Goal: Find specific page/section: Find specific page/section

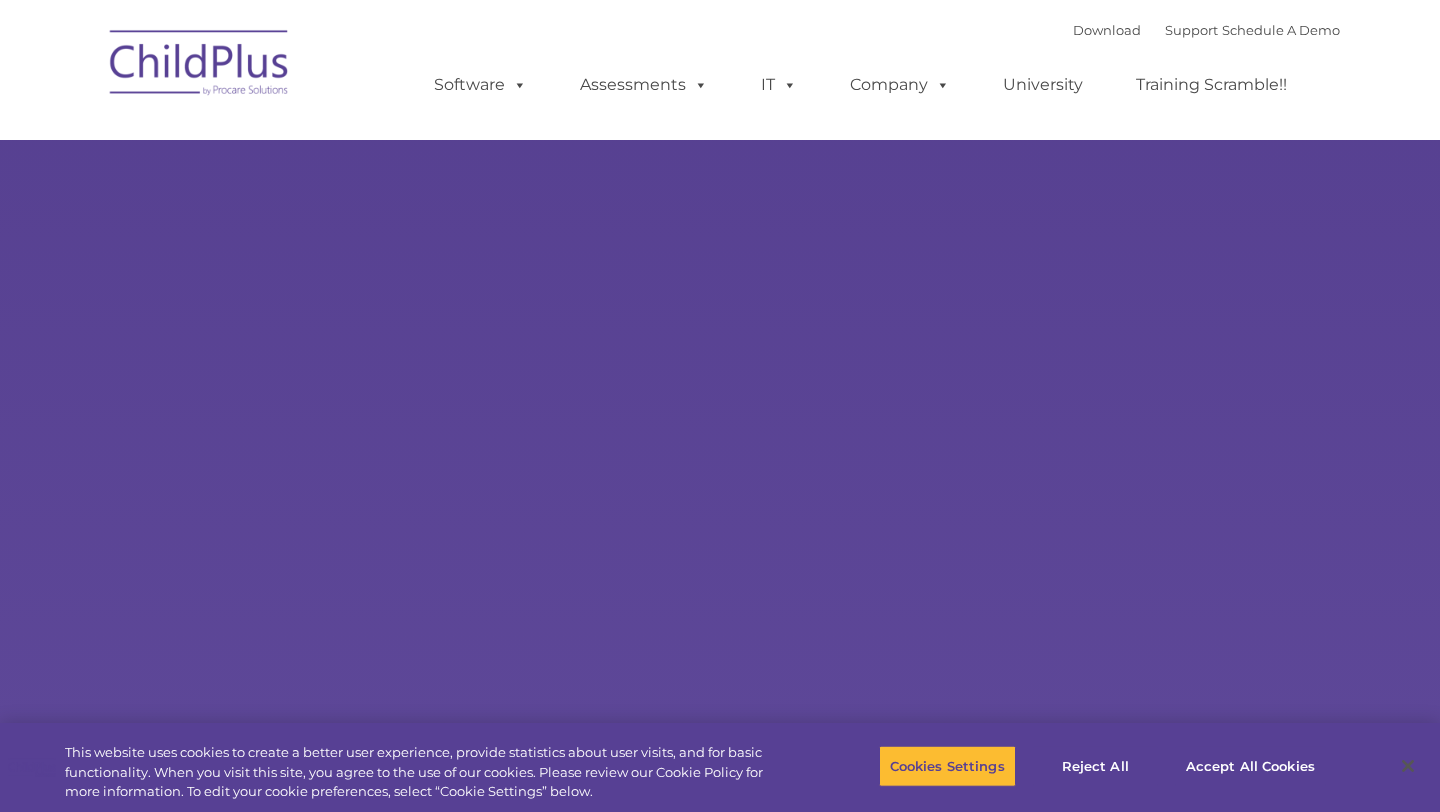
type input ""
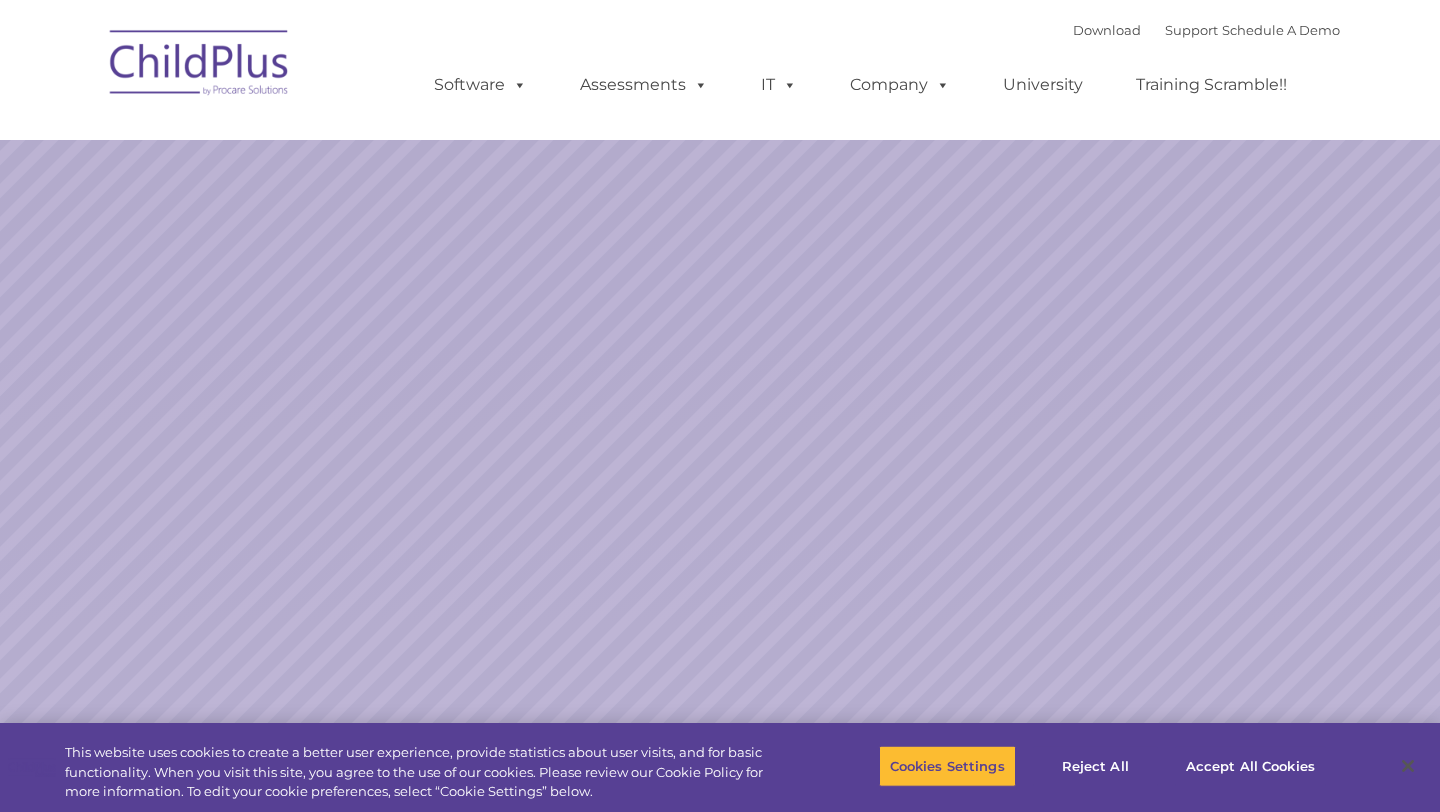
select select "MEDIUM"
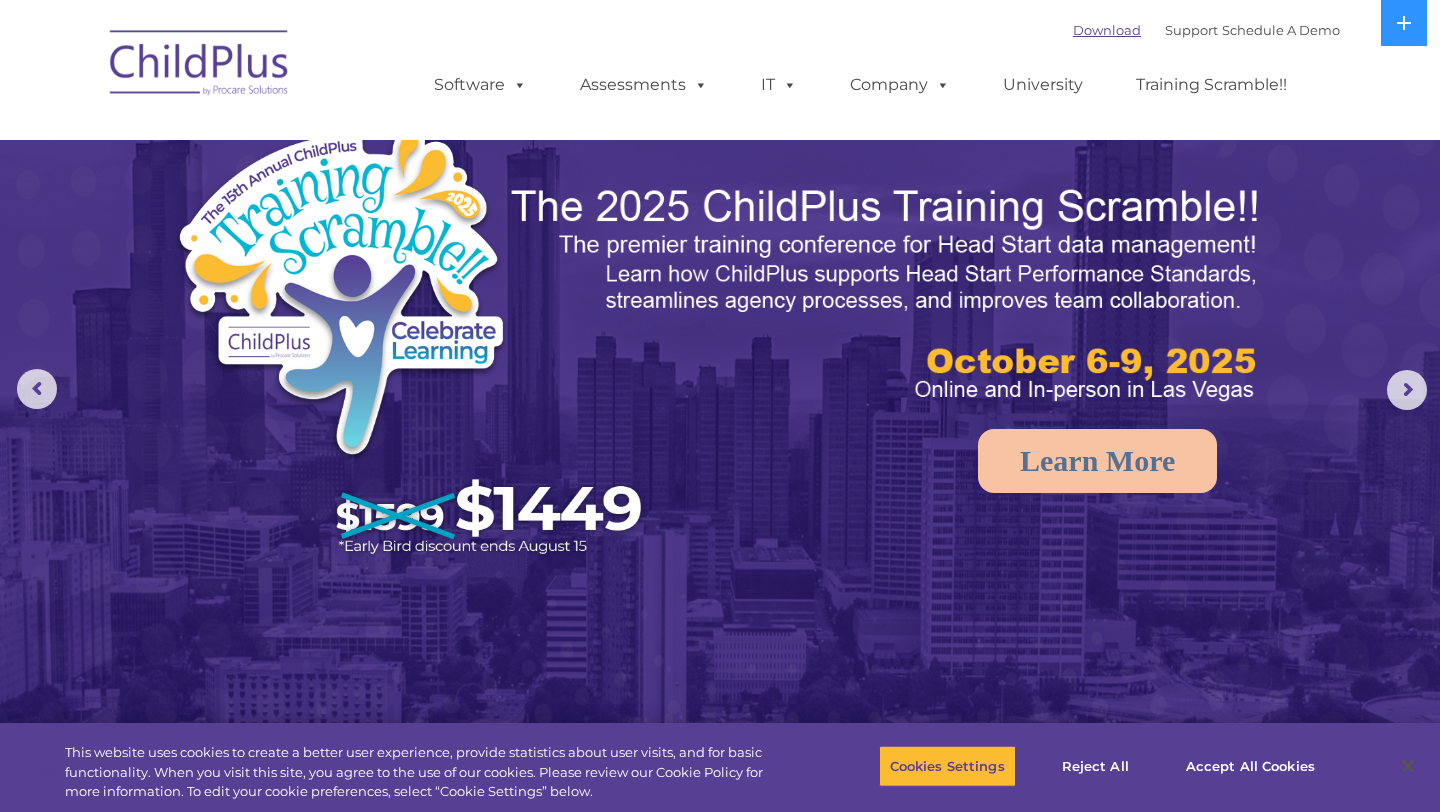
click at [1086, 27] on link "Download" at bounding box center [1107, 30] width 68 height 16
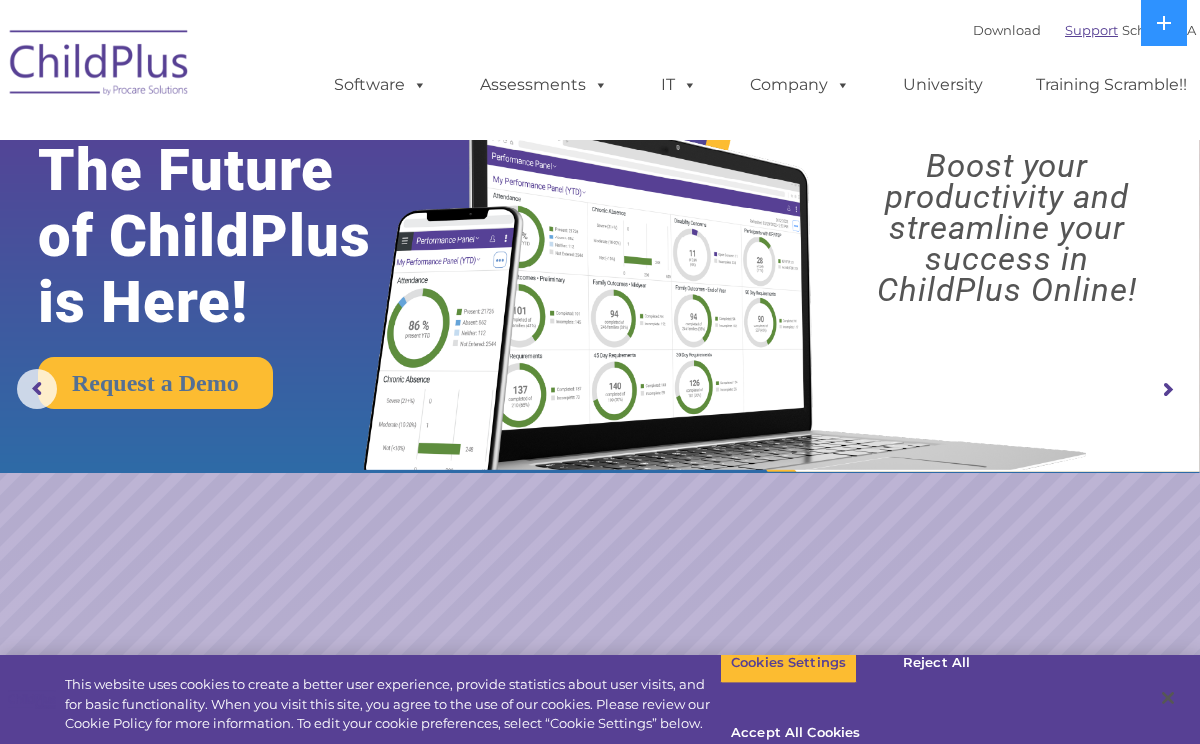
click at [1073, 36] on link "Support" at bounding box center [1091, 30] width 53 height 16
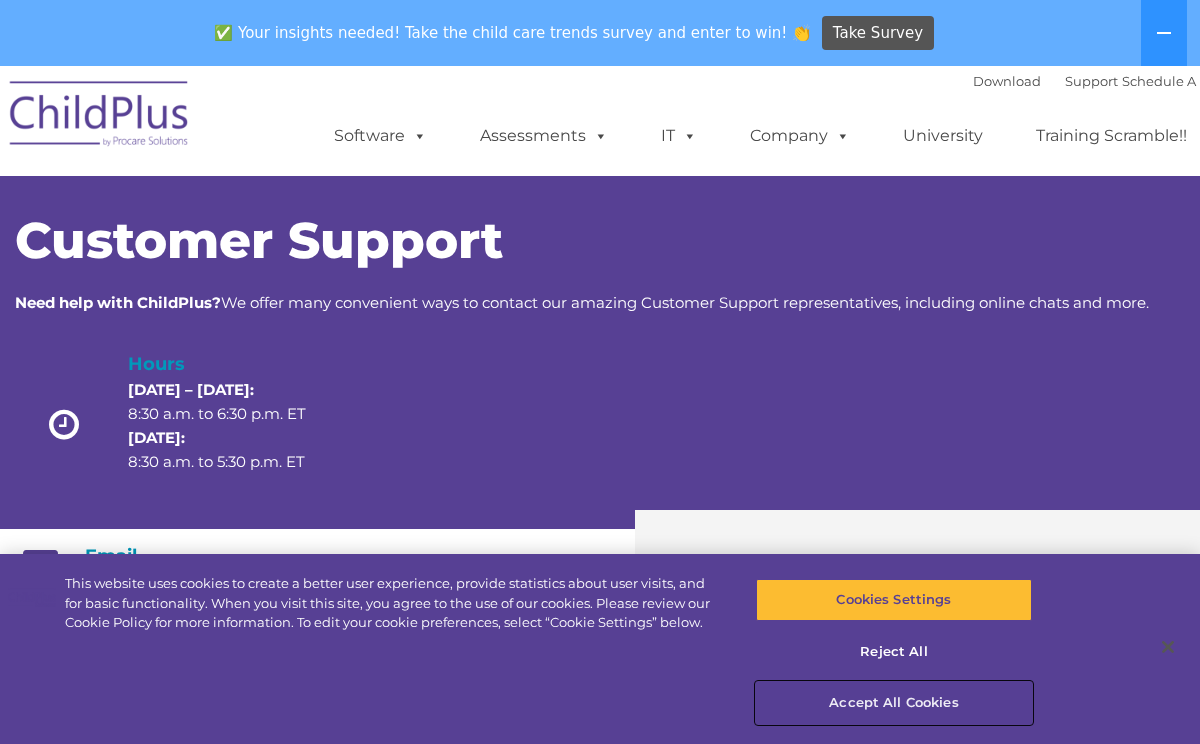
click at [880, 709] on button "Accept All Cookies" at bounding box center [894, 703] width 276 height 42
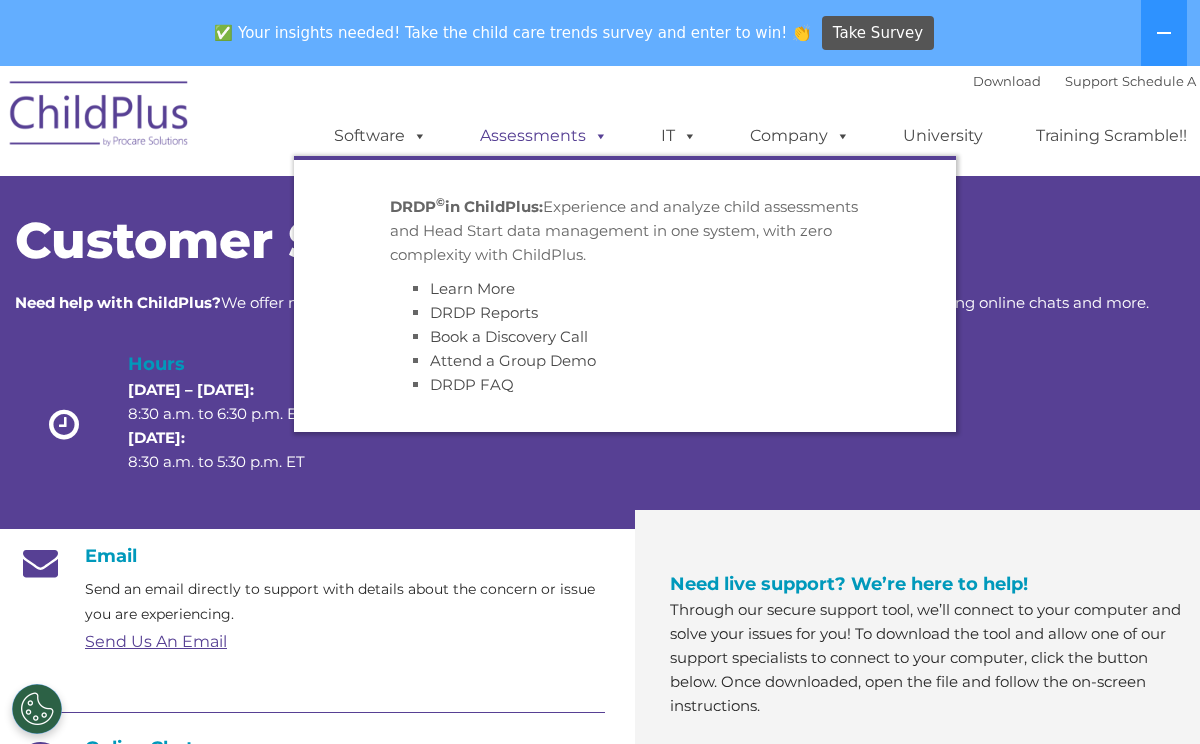
click at [554, 134] on link "Assessments" at bounding box center [544, 136] width 168 height 40
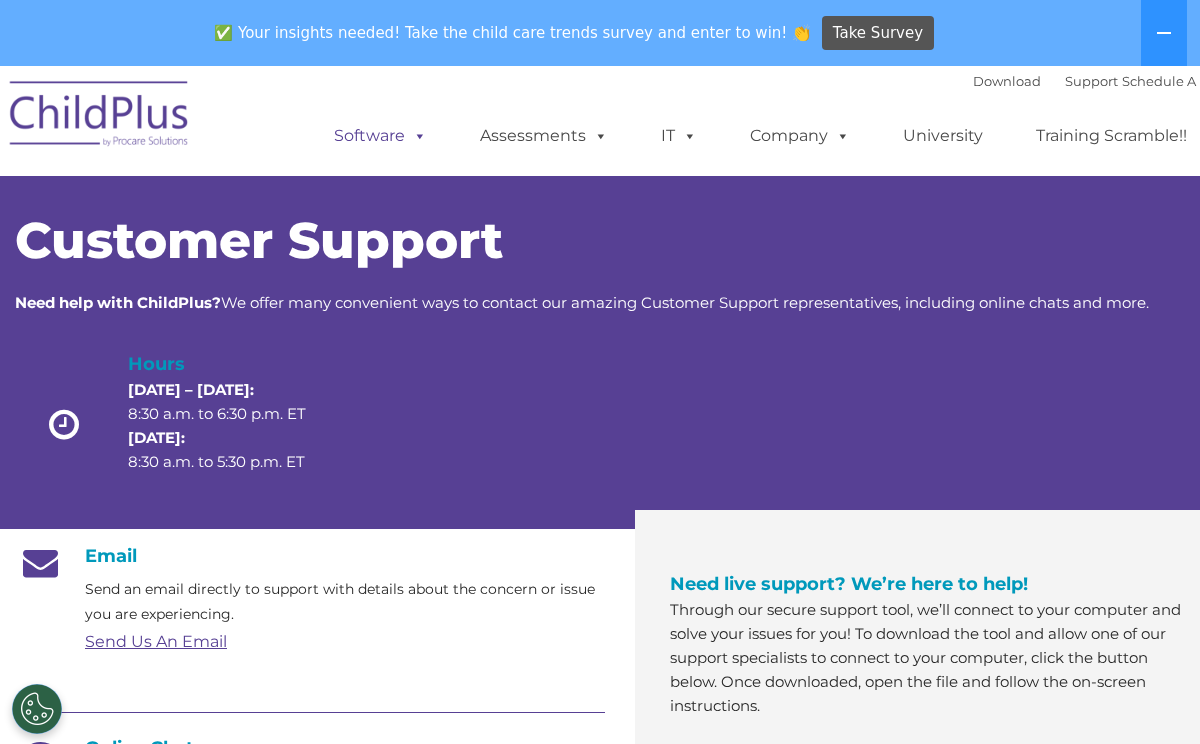
click at [414, 145] on span at bounding box center [416, 135] width 22 height 19
click at [414, 143] on span at bounding box center [416, 135] width 22 height 19
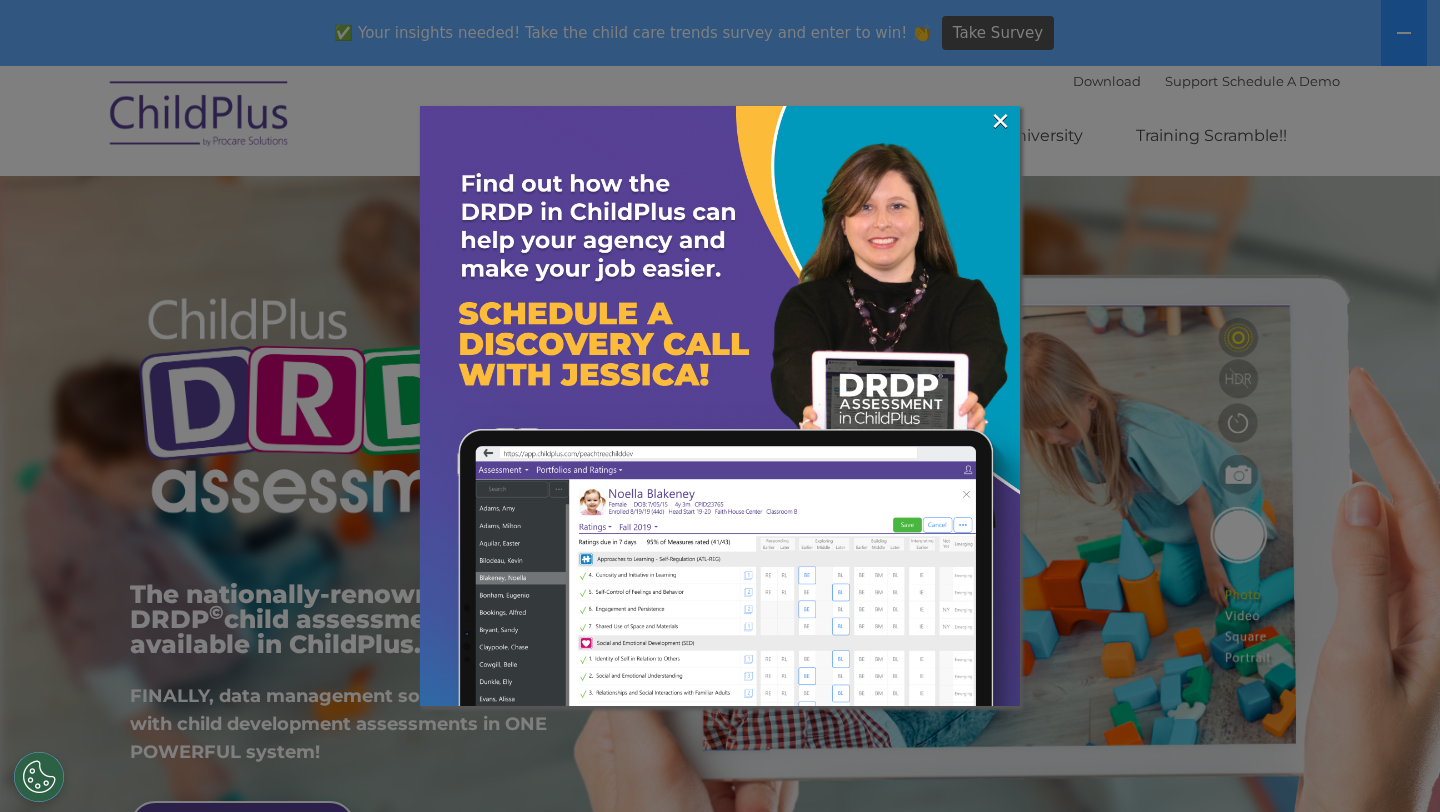
click at [987, 120] on img at bounding box center [720, 406] width 600 height 600
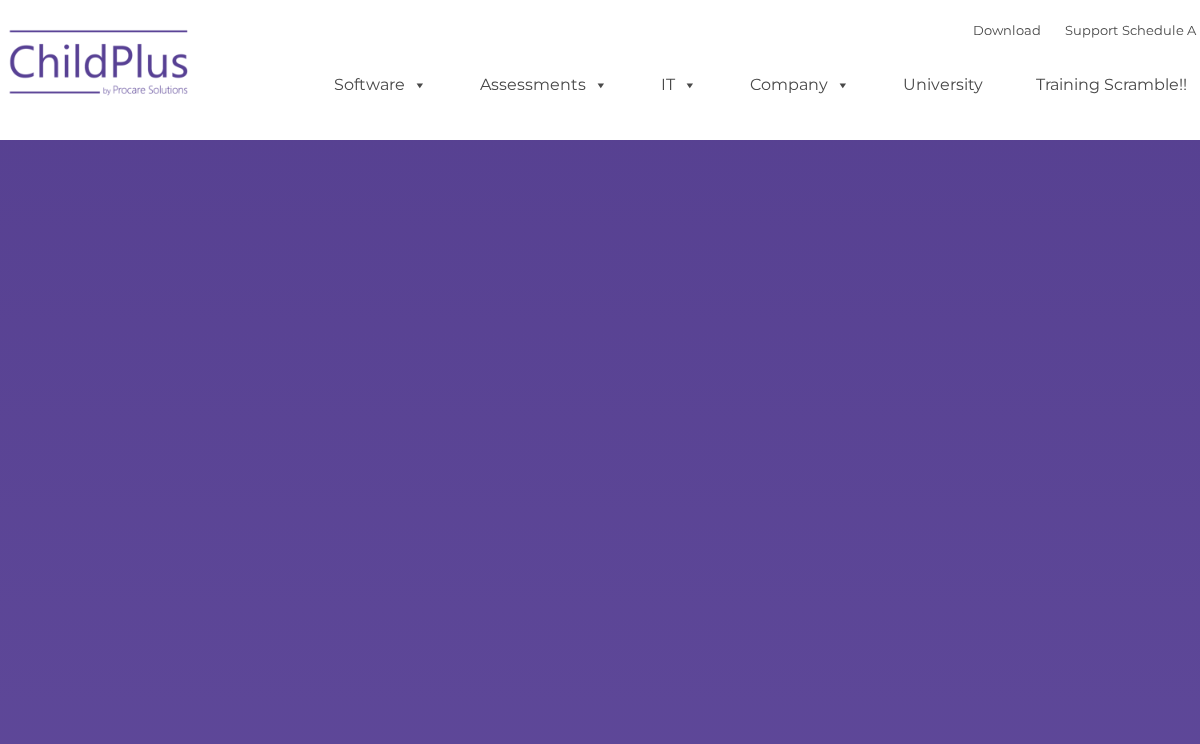
type input ""
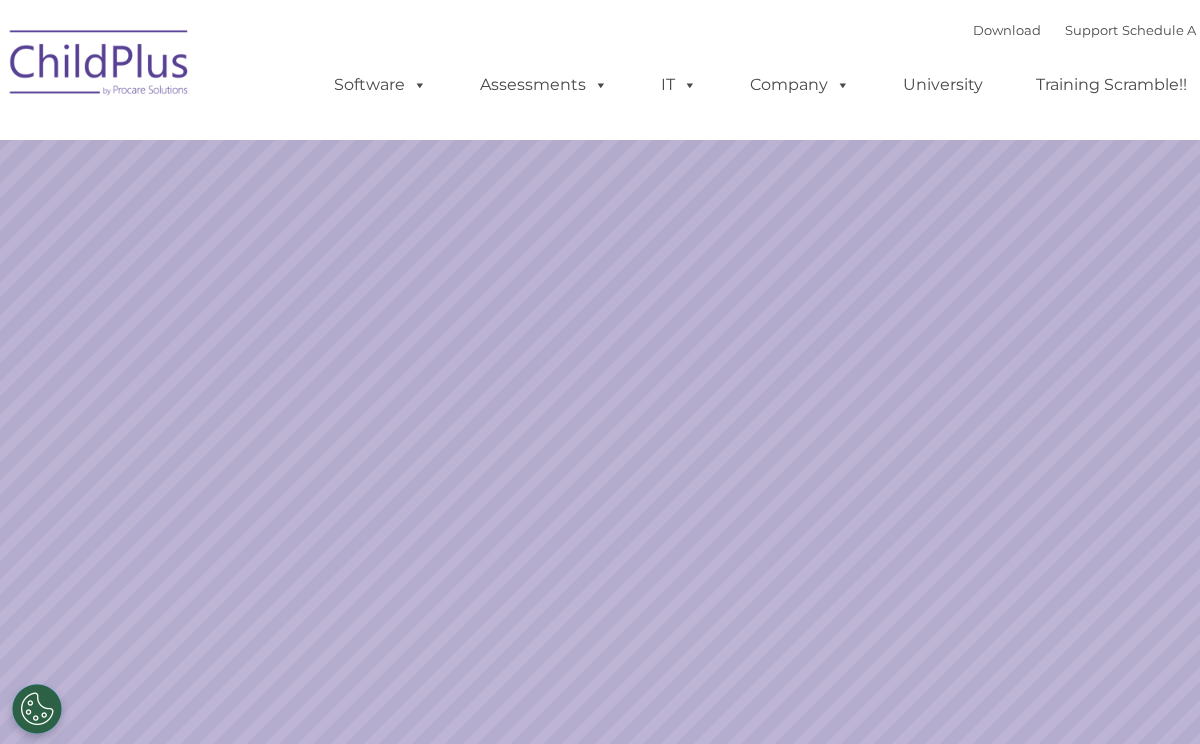
select select "MEDIUM"
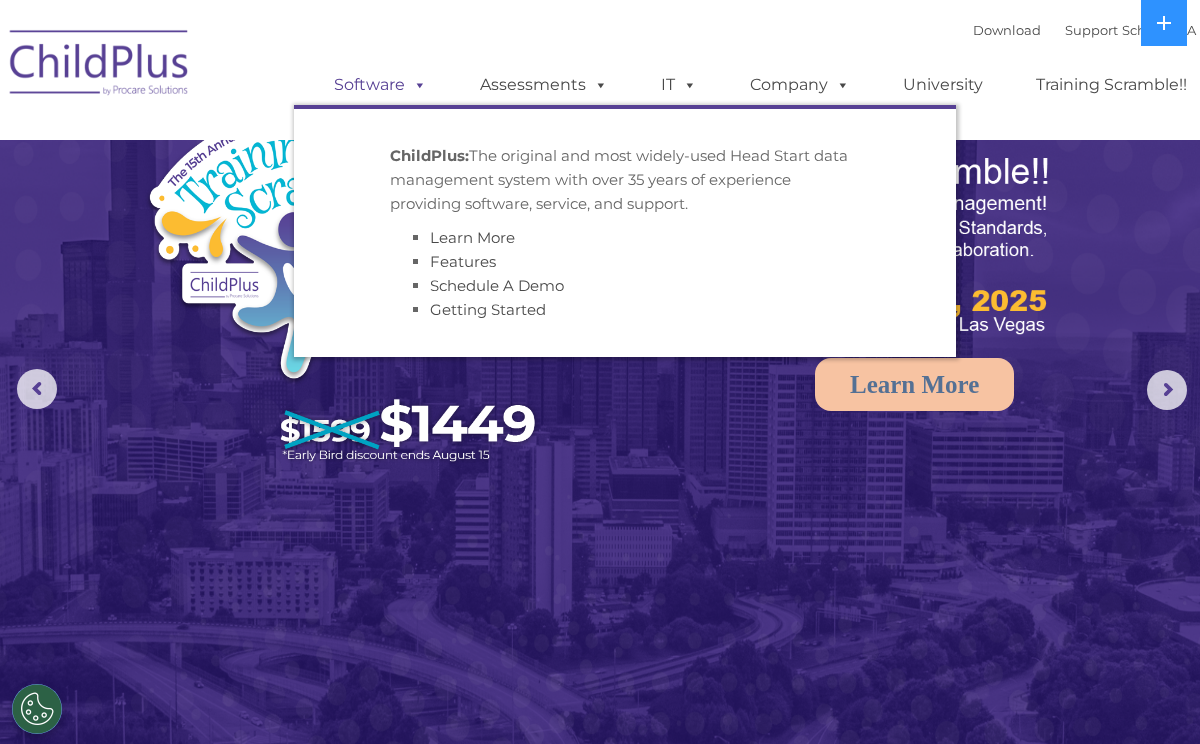
click at [386, 91] on link "Software" at bounding box center [380, 85] width 133 height 40
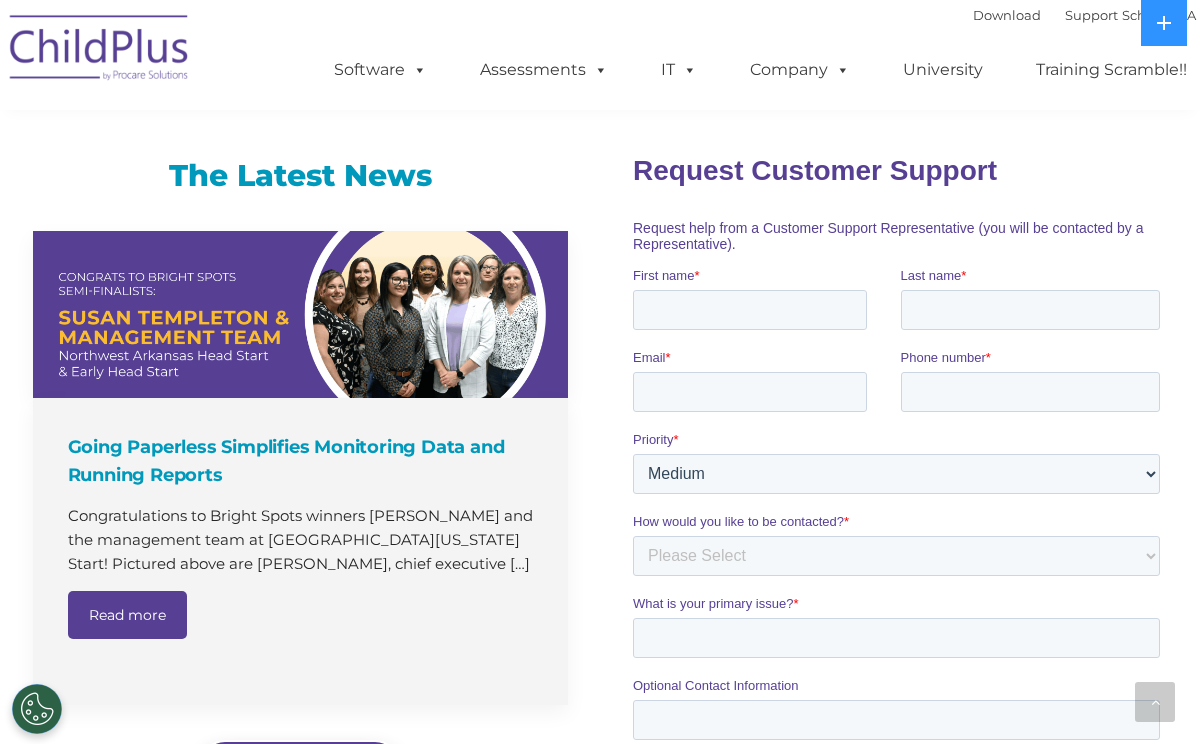
scroll to position [1388, 0]
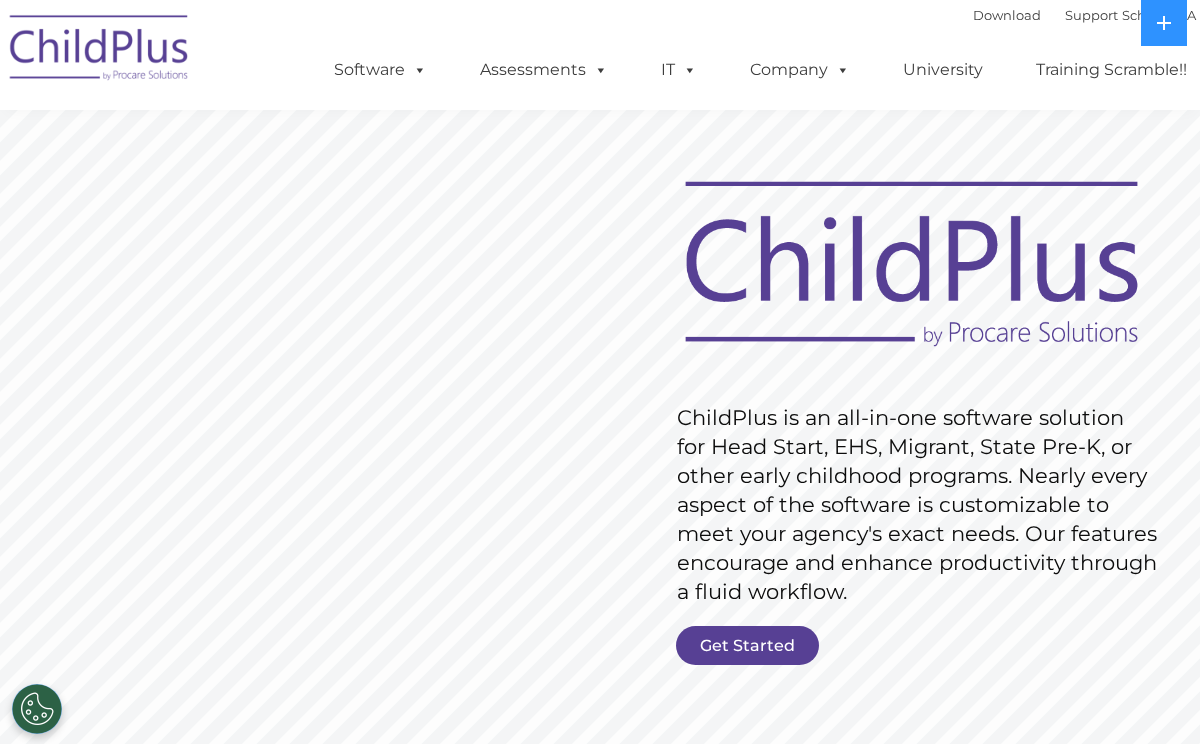
scroll to position [5, 0]
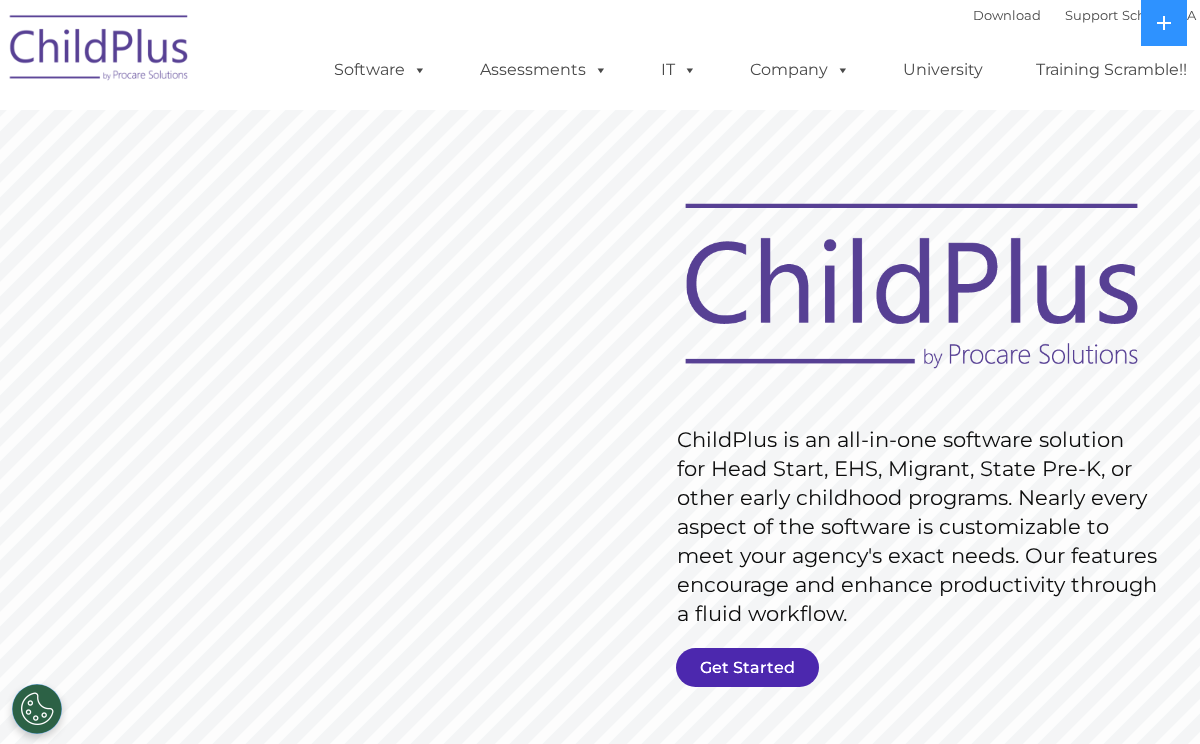
click at [745, 678] on link "Get Started" at bounding box center [747, 667] width 143 height 39
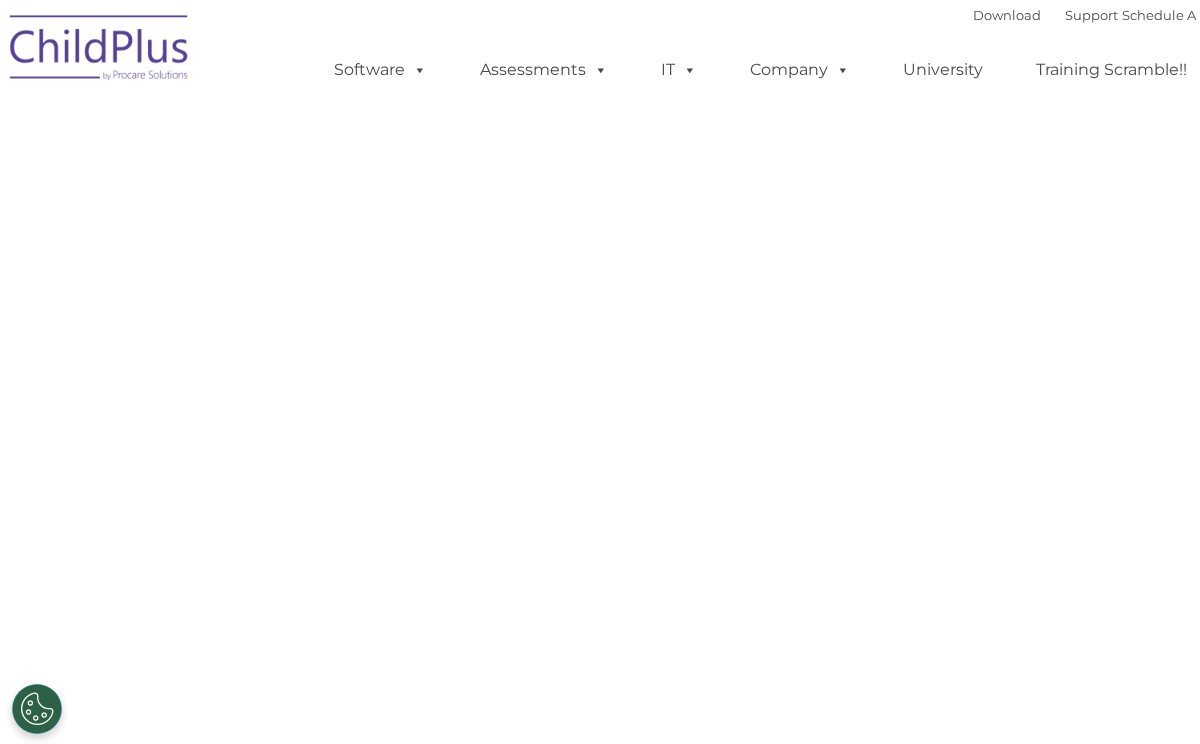
select select "MEDIUM"
